Goal: Navigation & Orientation: Find specific page/section

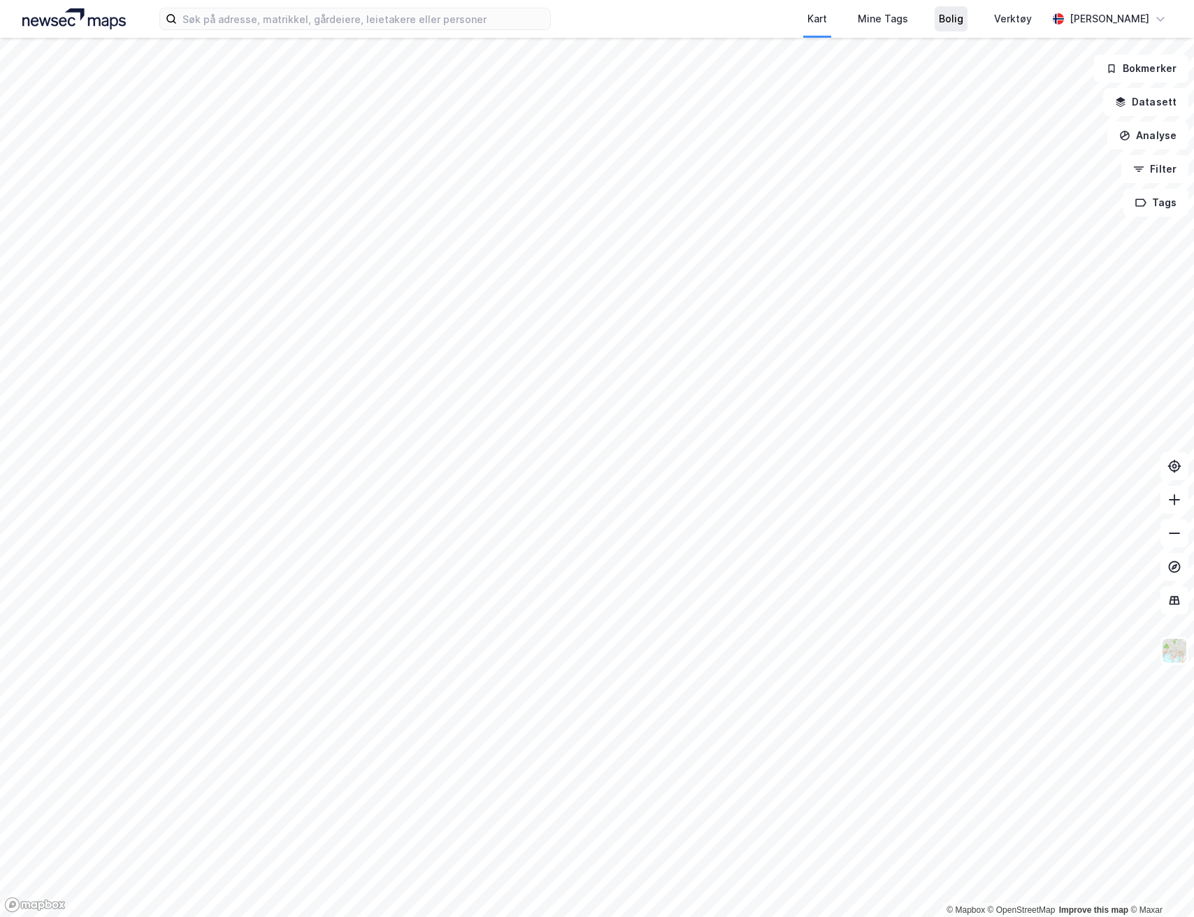
click at [952, 10] on div "Bolig" at bounding box center [951, 18] width 24 height 17
click at [835, 21] on div "Kart" at bounding box center [817, 19] width 50 height 38
click at [1017, 20] on div "Verktøy" at bounding box center [1013, 18] width 38 height 17
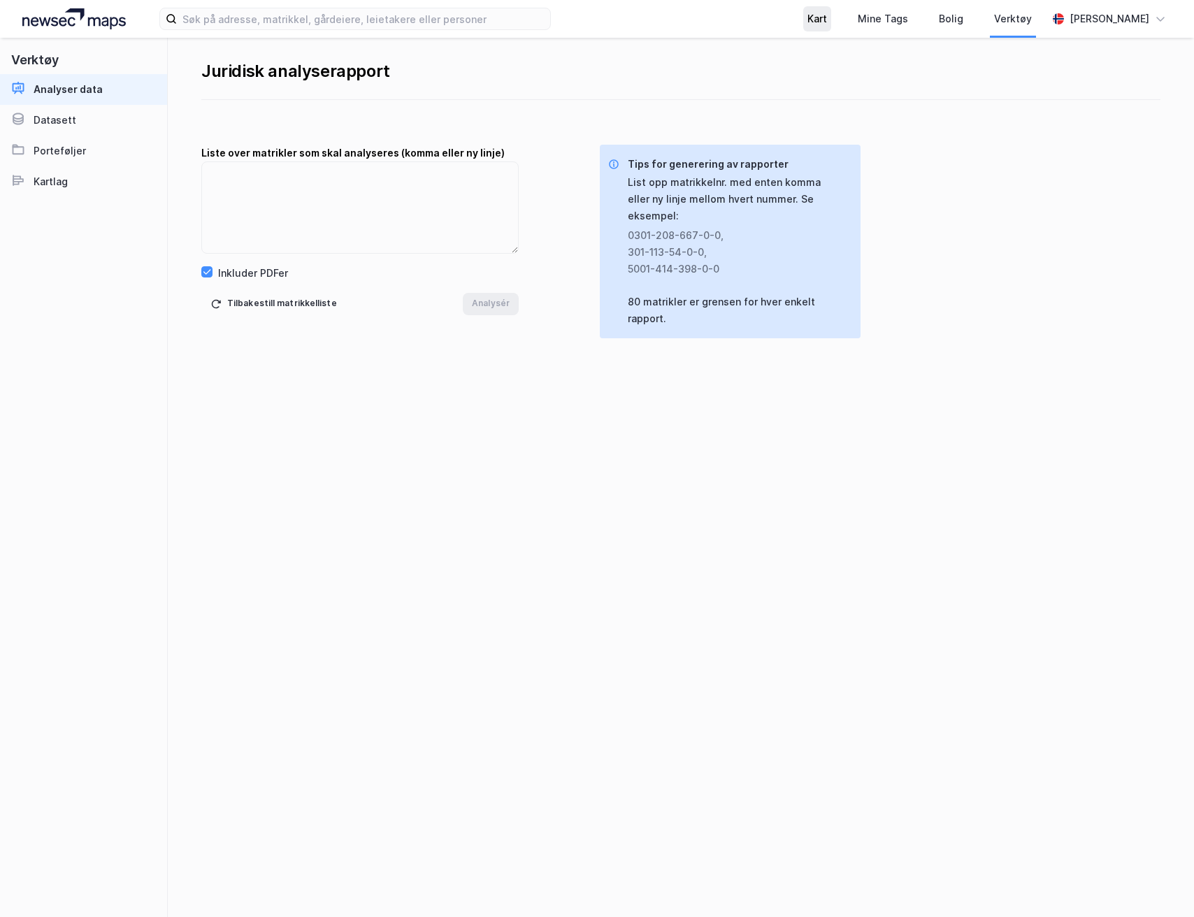
click at [817, 20] on div "Kart" at bounding box center [818, 18] width 20 height 17
